Goal: Information Seeking & Learning: Check status

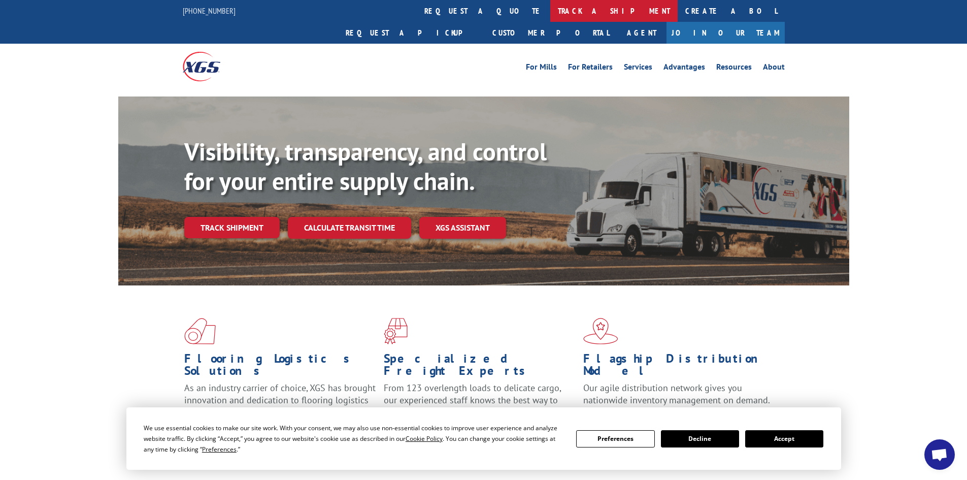
click at [550, 11] on link "track a shipment" at bounding box center [613, 11] width 127 height 22
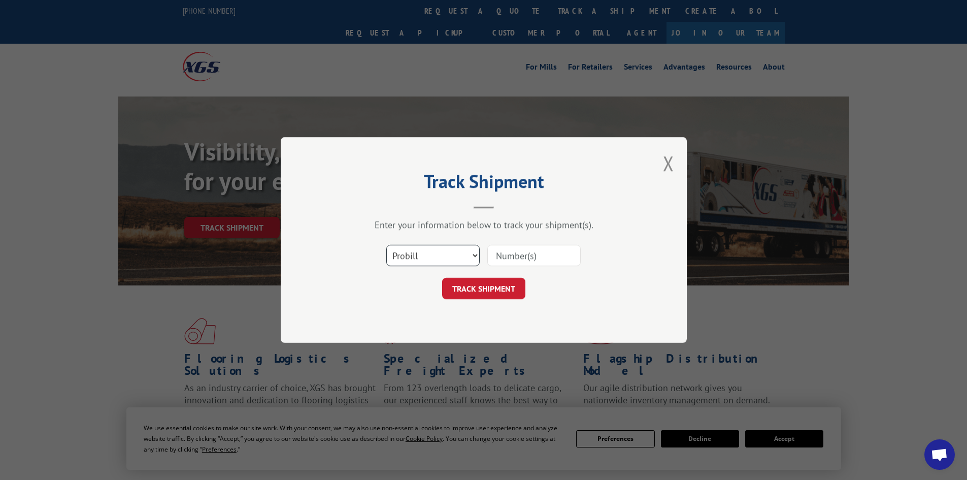
click at [441, 255] on select "Select category... Probill BOL PO" at bounding box center [432, 255] width 93 height 21
select select "bol"
click at [386, 245] on select "Select category... Probill BOL PO" at bounding box center [432, 255] width 93 height 21
click at [520, 257] on input at bounding box center [533, 255] width 93 height 21
paste input "5214193"
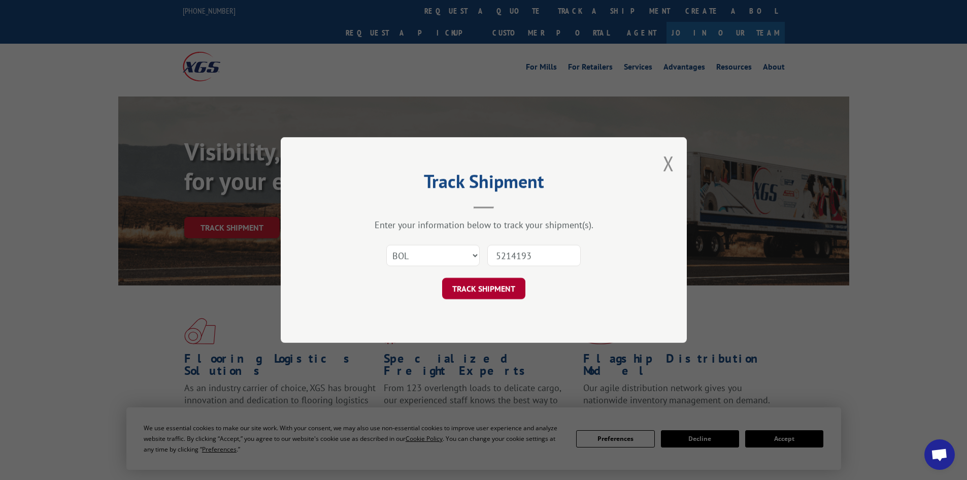
type input "5214193"
click at [489, 282] on button "TRACK SHIPMENT" at bounding box center [483, 288] width 83 height 21
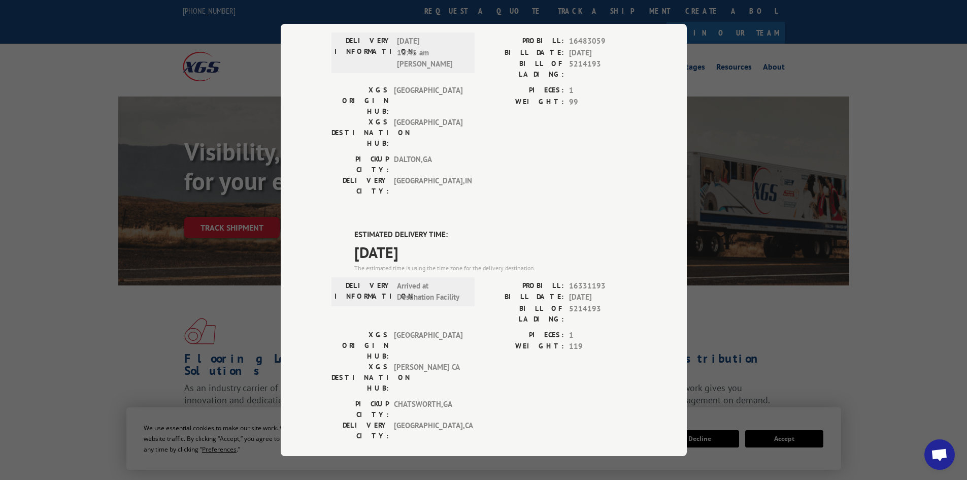
scroll to position [306, 0]
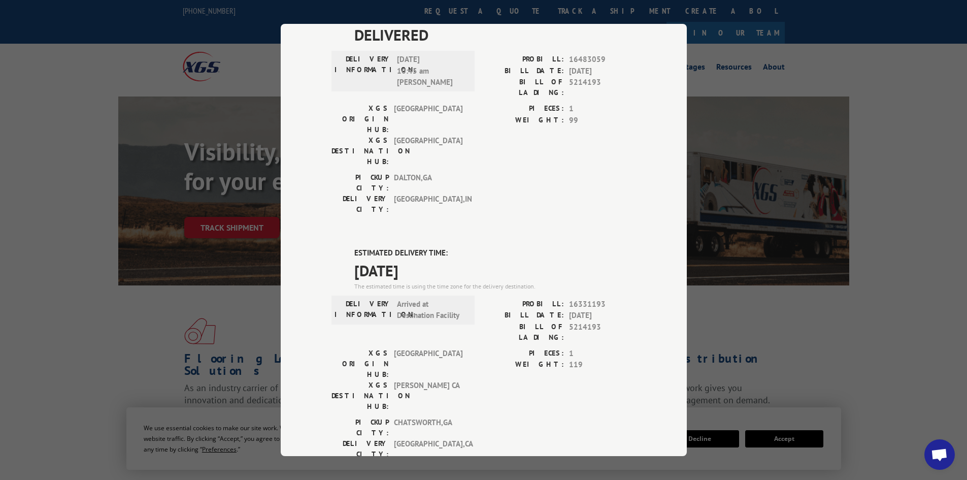
drag, startPoint x: 347, startPoint y: 154, endPoint x: 440, endPoint y: 165, distance: 94.0
click at [440, 247] on div "ESTIMATED DELIVERY TIME: [DATE] The estimated time is using the time zone for t…" at bounding box center [483, 429] width 305 height 365
